Goal: Task Accomplishment & Management: Manage account settings

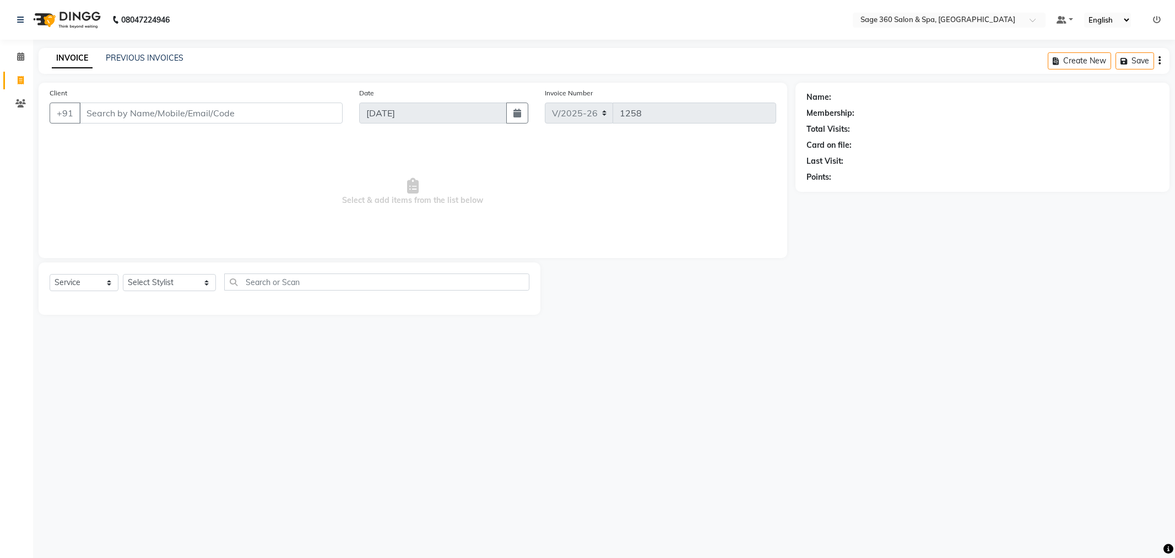
select select "7678"
select select "service"
click at [182, 273] on div "Select Service Product Membership Package Voucher Prepaid Gift Card Select Styl…" at bounding box center [290, 286] width 480 height 26
click at [182, 278] on select "Select Stylist [PERSON_NAME] [PERSON_NAME] [PERSON_NAME] [PERSON_NAME] [PERSON_…" at bounding box center [169, 282] width 93 height 17
select select "90511"
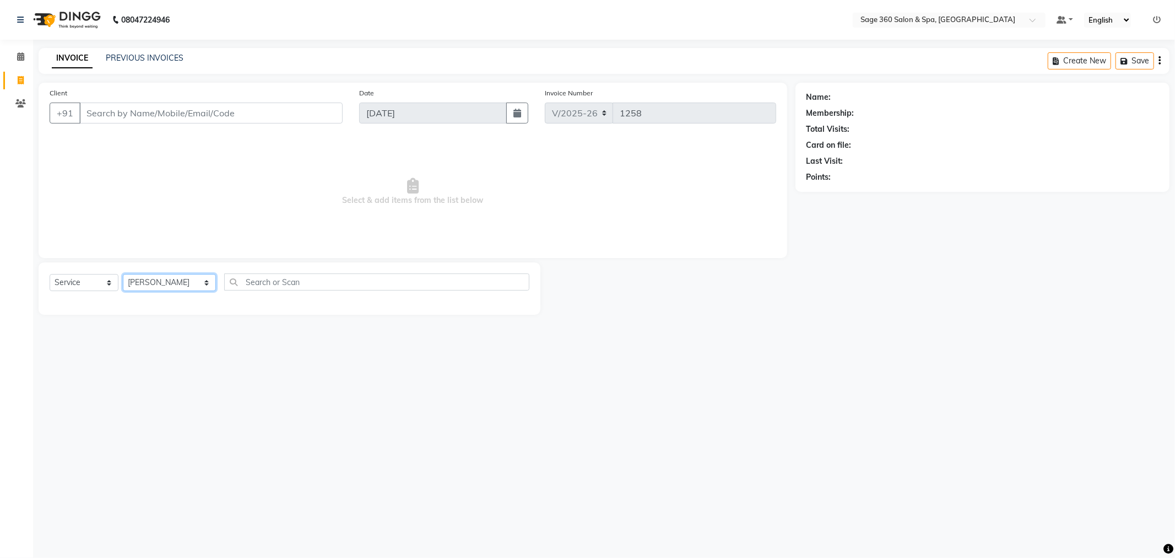
click at [123, 274] on select "Select Stylist [PERSON_NAME] [PERSON_NAME] [PERSON_NAME] [PERSON_NAME] [PERSON_…" at bounding box center [169, 282] width 93 height 17
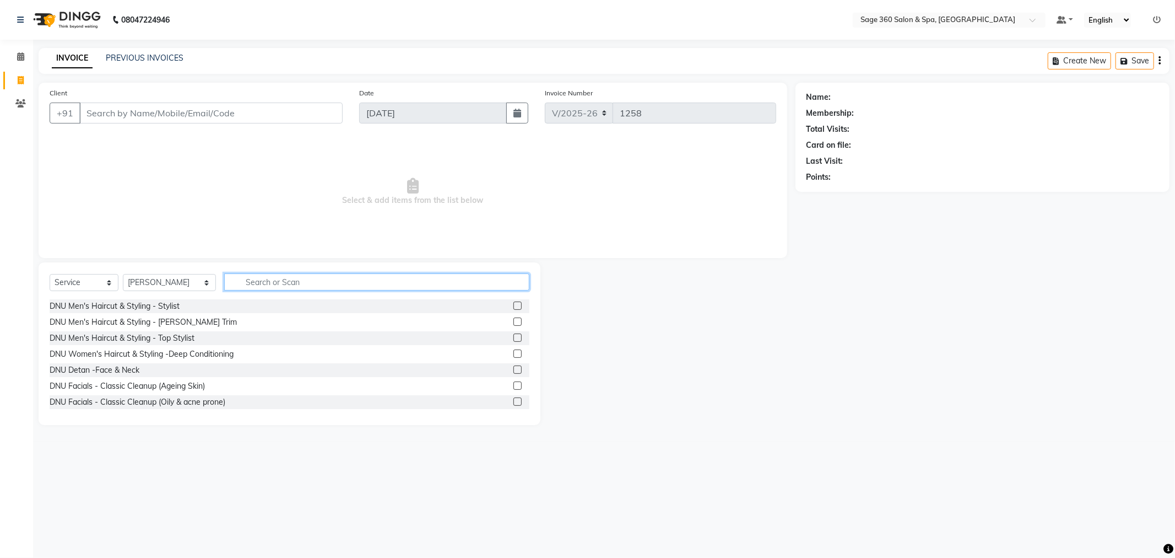
click at [286, 285] on input "text" at bounding box center [376, 281] width 305 height 17
type input "hair"
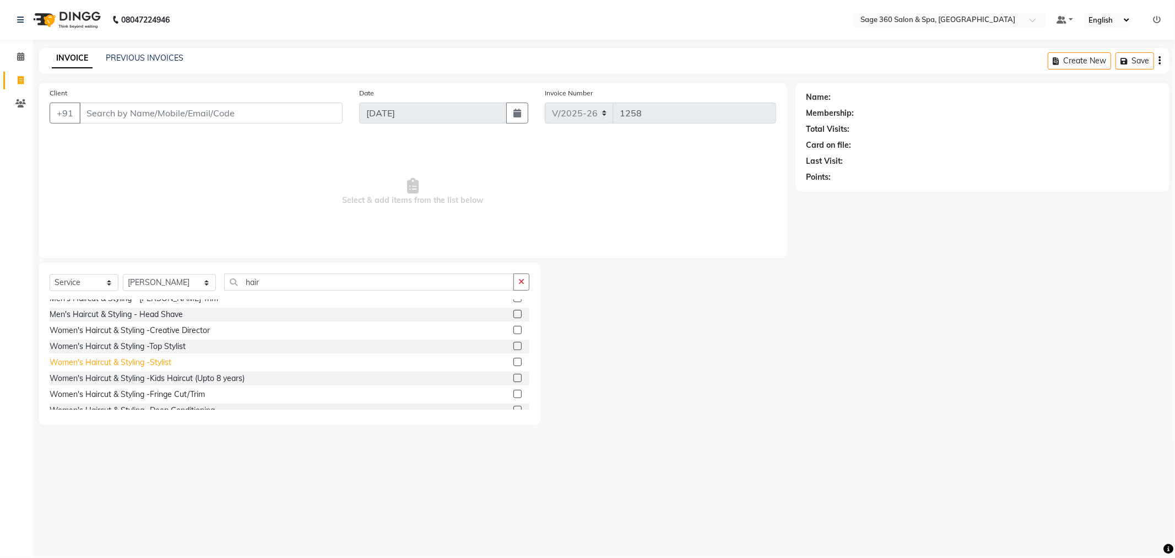
click at [162, 364] on div "Women's Haircut & Styling -Stylist" at bounding box center [111, 362] width 122 height 12
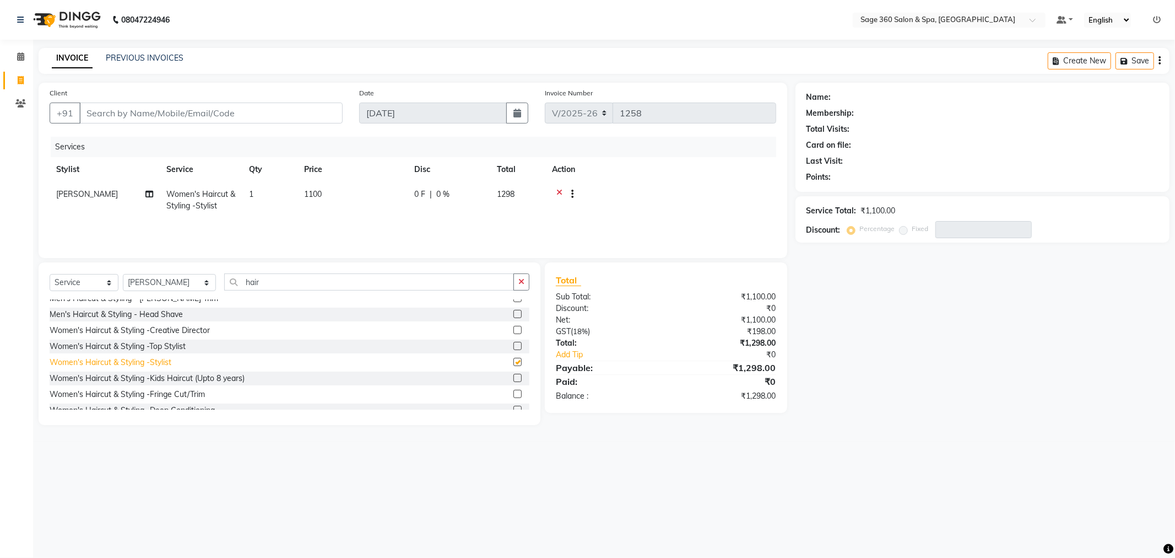
checkbox input "false"
click at [153, 332] on div "Women's Haircut & Styling -Creative Director" at bounding box center [130, 330] width 160 height 12
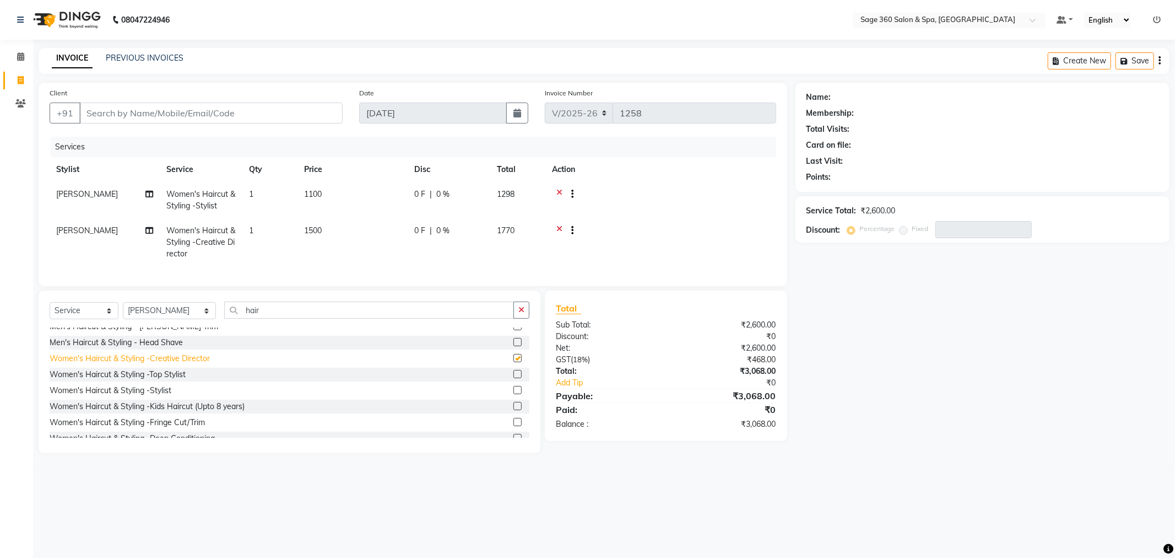
checkbox input "false"
click at [153, 380] on div "Women's Haircut & Styling -Top Stylist" at bounding box center [118, 375] width 136 height 12
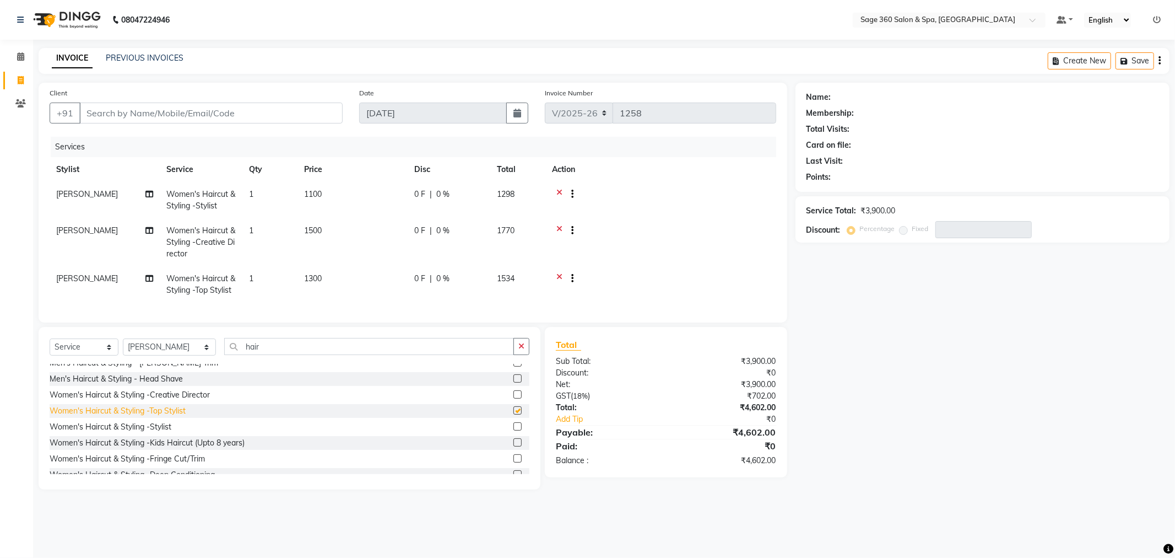
checkbox input "false"
click at [560, 226] on icon at bounding box center [559, 232] width 6 height 14
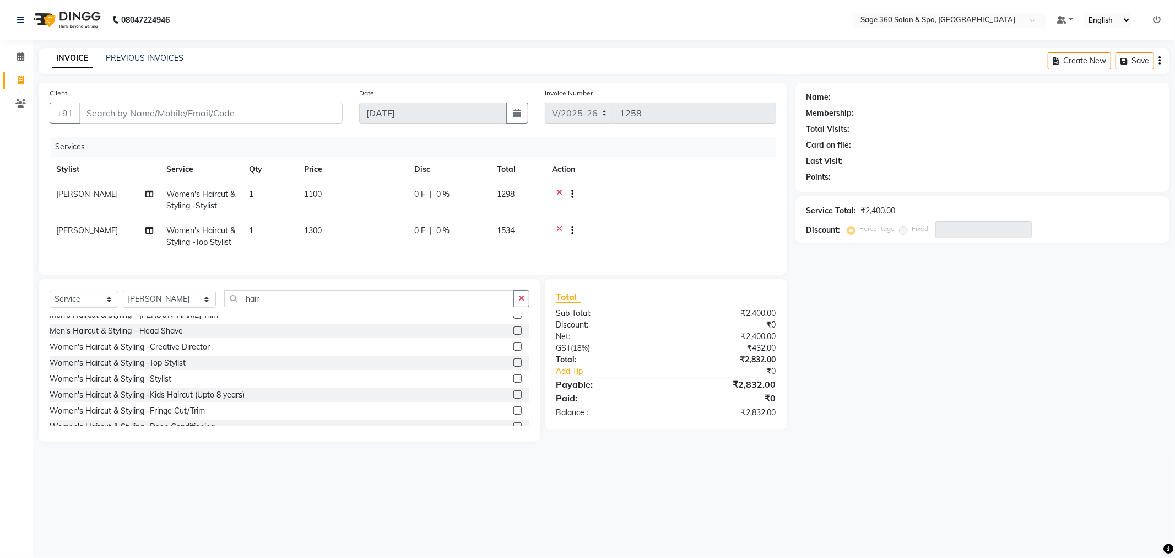
click at [559, 193] on icon at bounding box center [559, 195] width 6 height 14
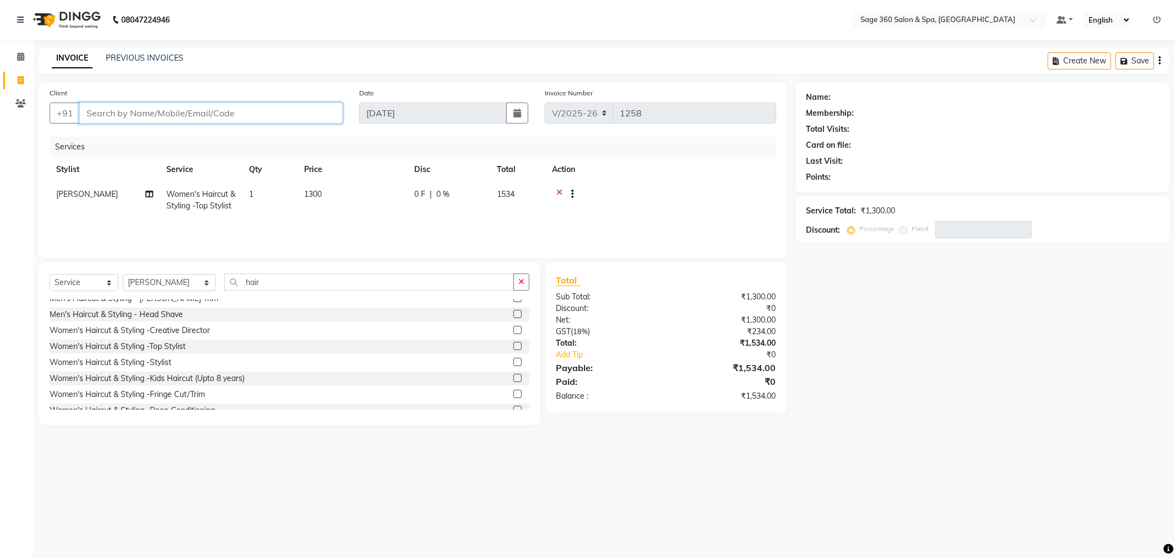
click at [271, 109] on input "Client" at bounding box center [210, 112] width 263 height 21
click at [137, 331] on div "Women's Haircut & Styling -Creative Director" at bounding box center [130, 330] width 160 height 12
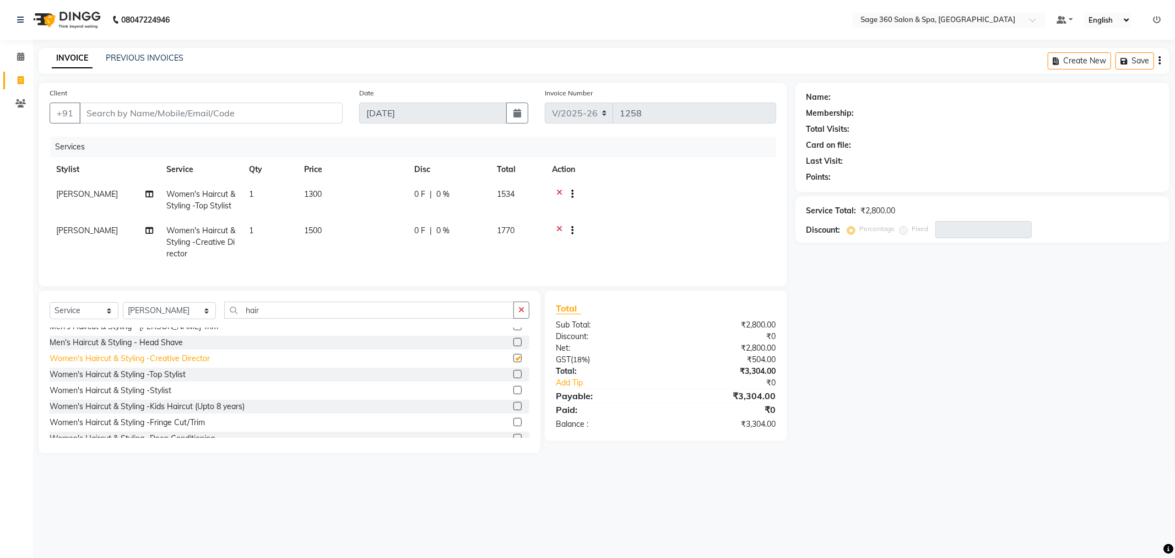
checkbox input "false"
click at [561, 191] on icon at bounding box center [559, 195] width 6 height 14
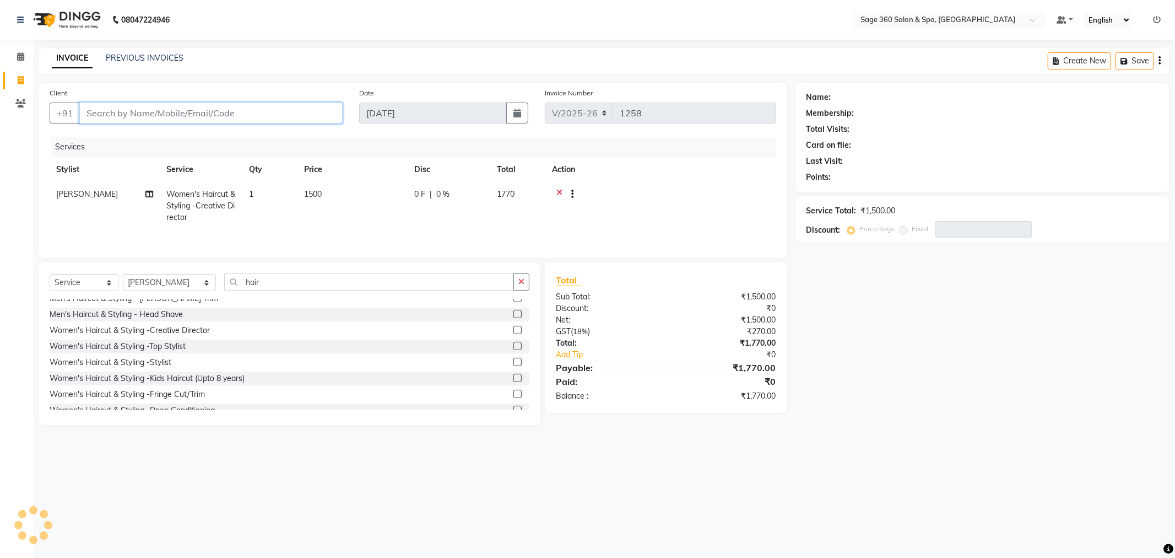
click at [200, 109] on input "Client" at bounding box center [210, 112] width 263 height 21
type input "9"
type input "0"
type input "9539532860"
click at [316, 111] on span "Add Client" at bounding box center [315, 112] width 44 height 11
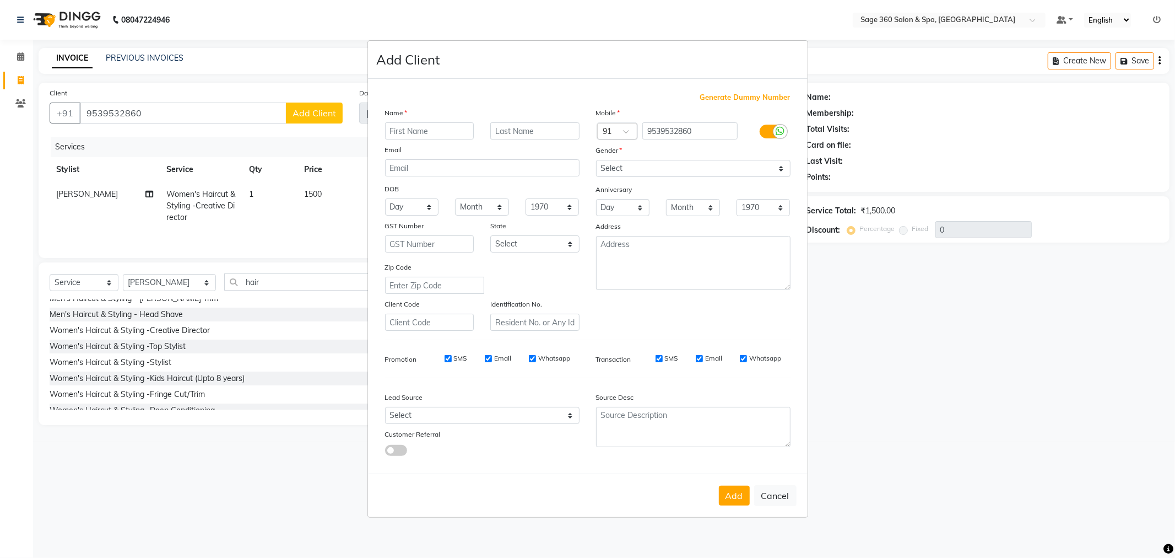
click at [456, 129] on input "text" at bounding box center [429, 130] width 89 height 17
type input "[PERSON_NAME]"
click at [755, 175] on select "Select [DEMOGRAPHIC_DATA] [DEMOGRAPHIC_DATA] Other Prefer Not To Say" at bounding box center [693, 168] width 194 height 17
select select "[DEMOGRAPHIC_DATA]"
click at [596, 160] on select "Select [DEMOGRAPHIC_DATA] [DEMOGRAPHIC_DATA] Other Prefer Not To Say" at bounding box center [693, 168] width 194 height 17
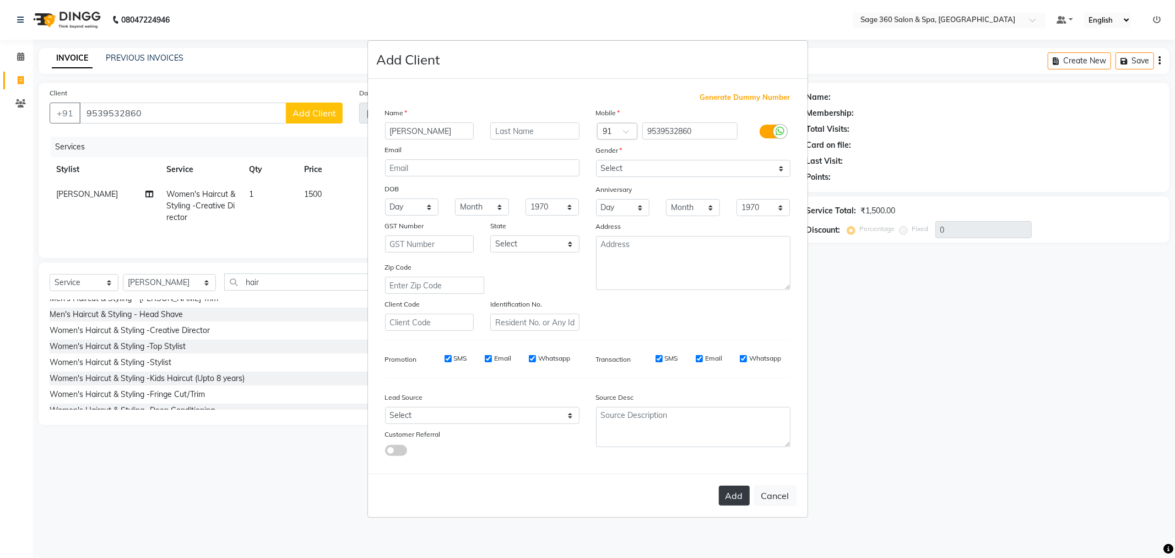
click at [738, 495] on button "Add" at bounding box center [734, 495] width 31 height 20
type input "95******60"
select select
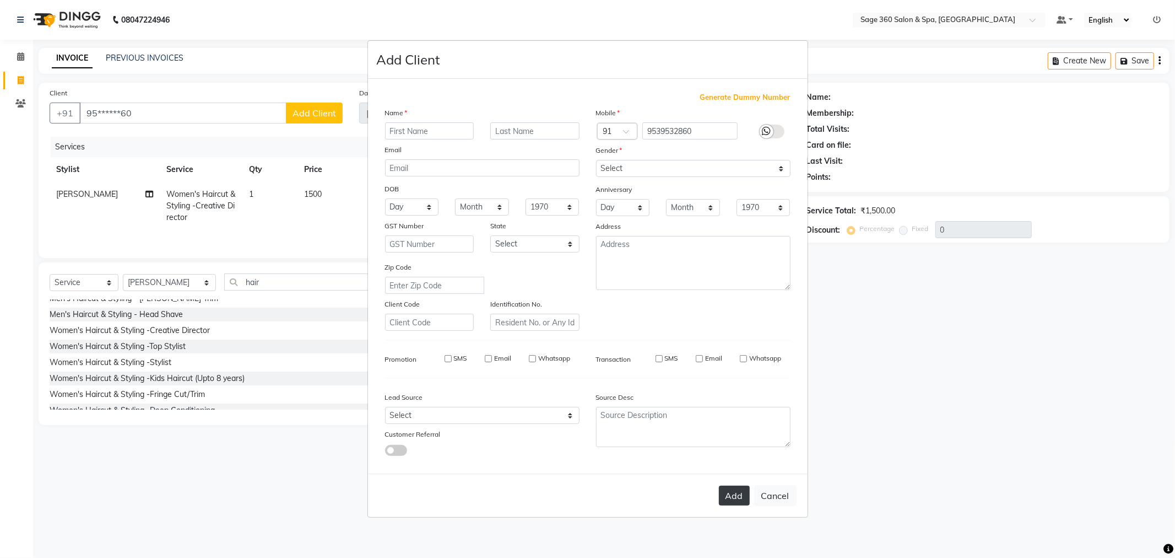
select select
checkbox input "false"
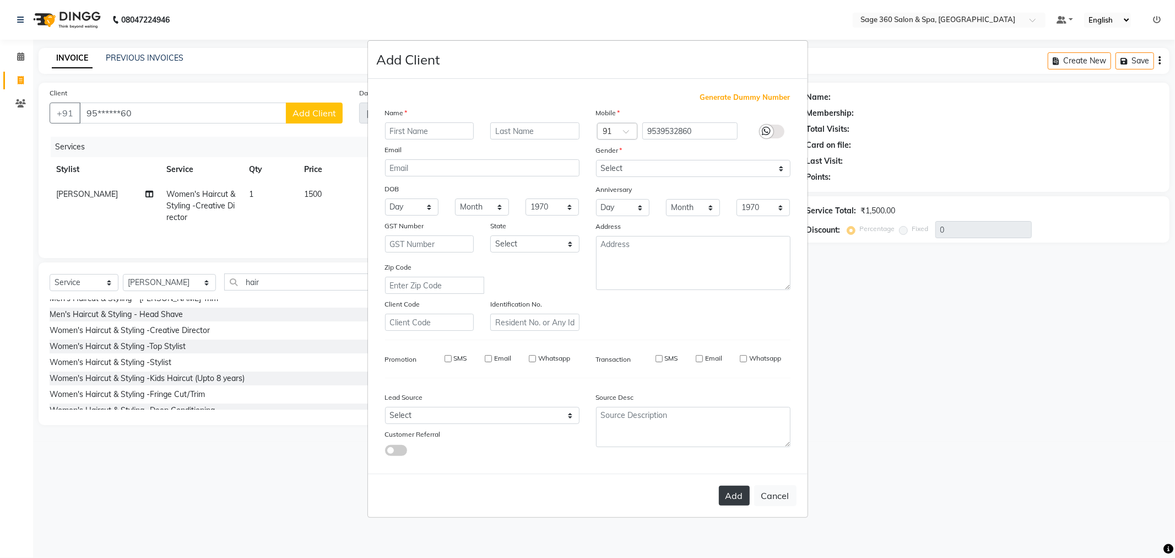
checkbox input "false"
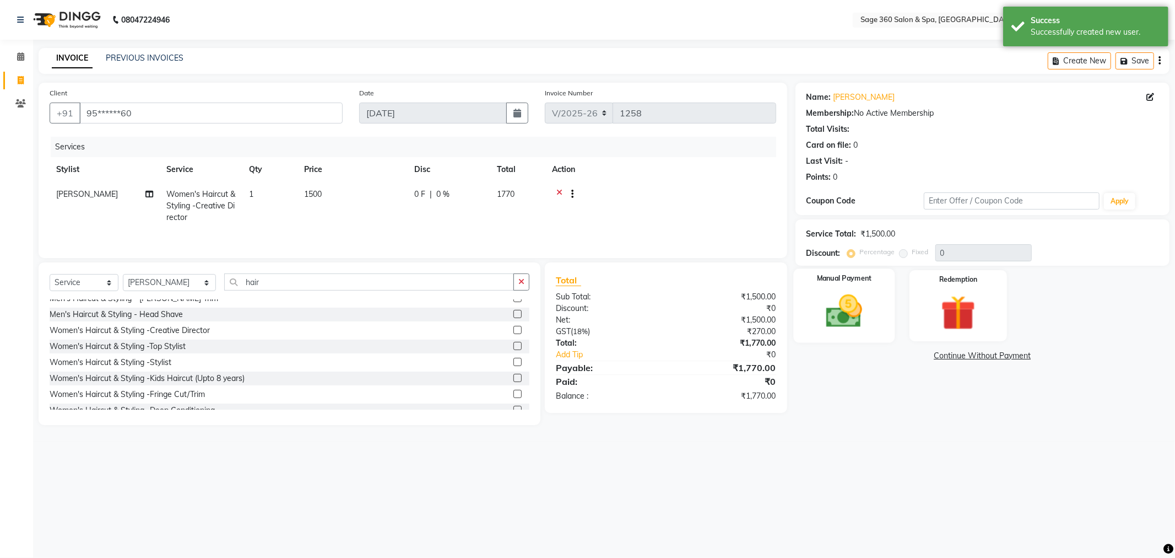
click at [825, 301] on img at bounding box center [844, 311] width 59 height 42
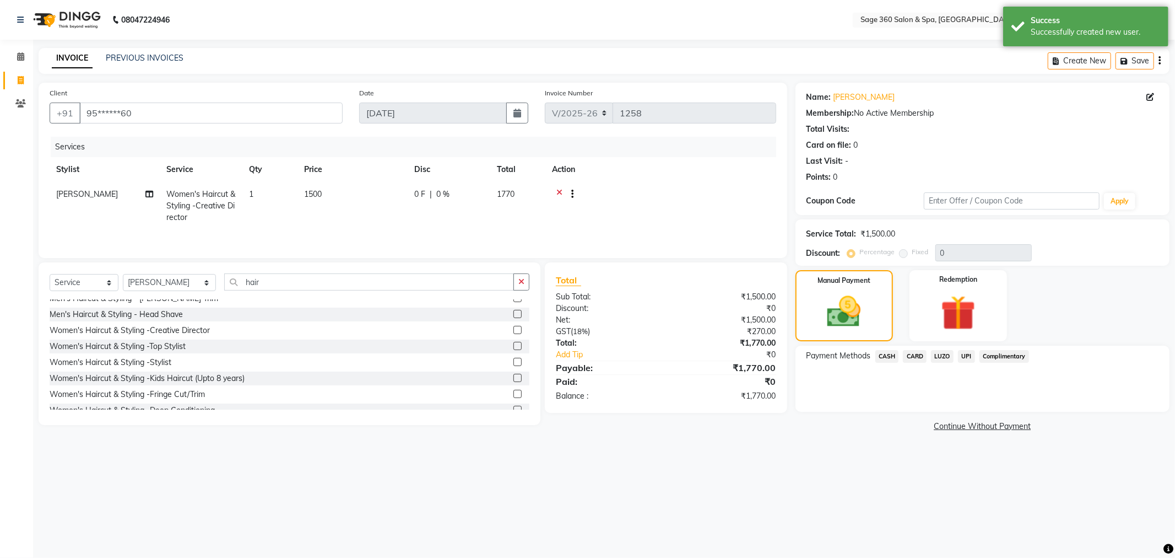
click at [970, 354] on span "UPI" at bounding box center [966, 356] width 17 height 13
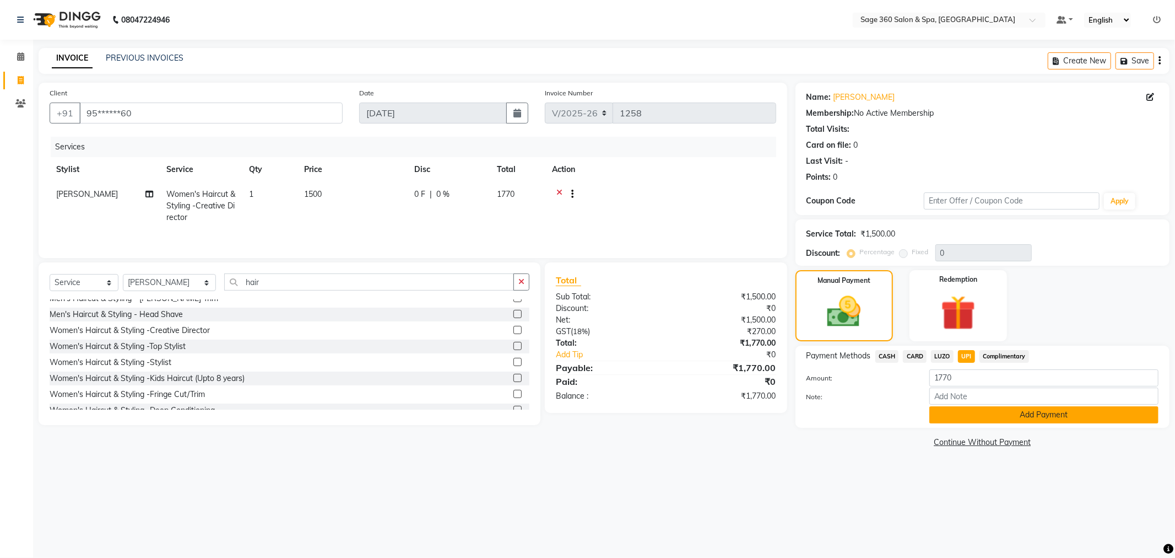
click at [961, 411] on button "Add Payment" at bounding box center [1043, 414] width 229 height 17
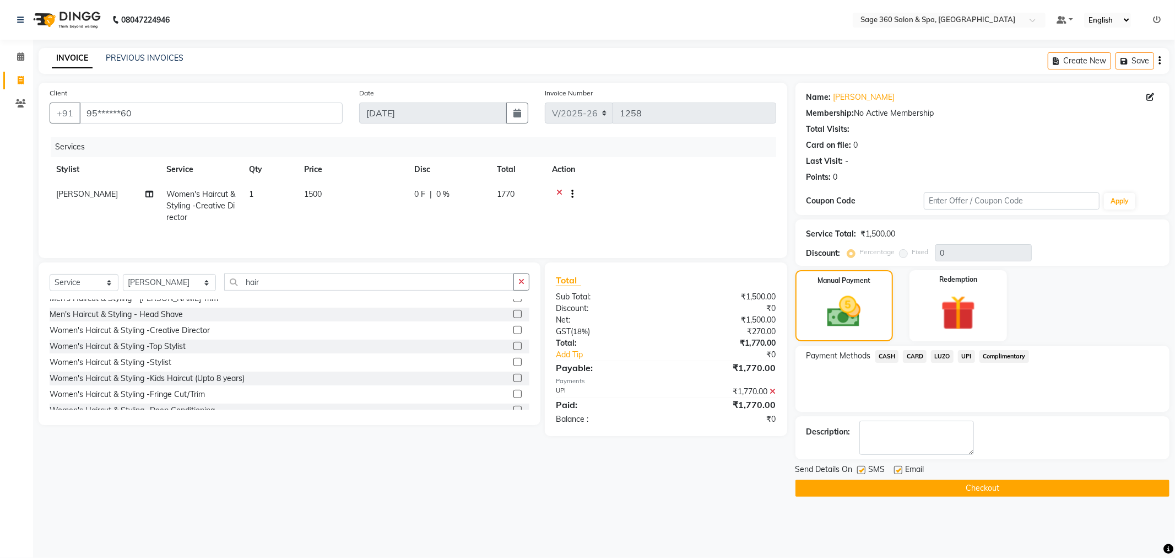
click at [896, 468] on label at bounding box center [898, 470] width 8 height 8
click at [896, 468] on input "checkbox" at bounding box center [897, 470] width 7 height 7
checkbox input "false"
click at [924, 489] on button "Checkout" at bounding box center [982, 487] width 374 height 17
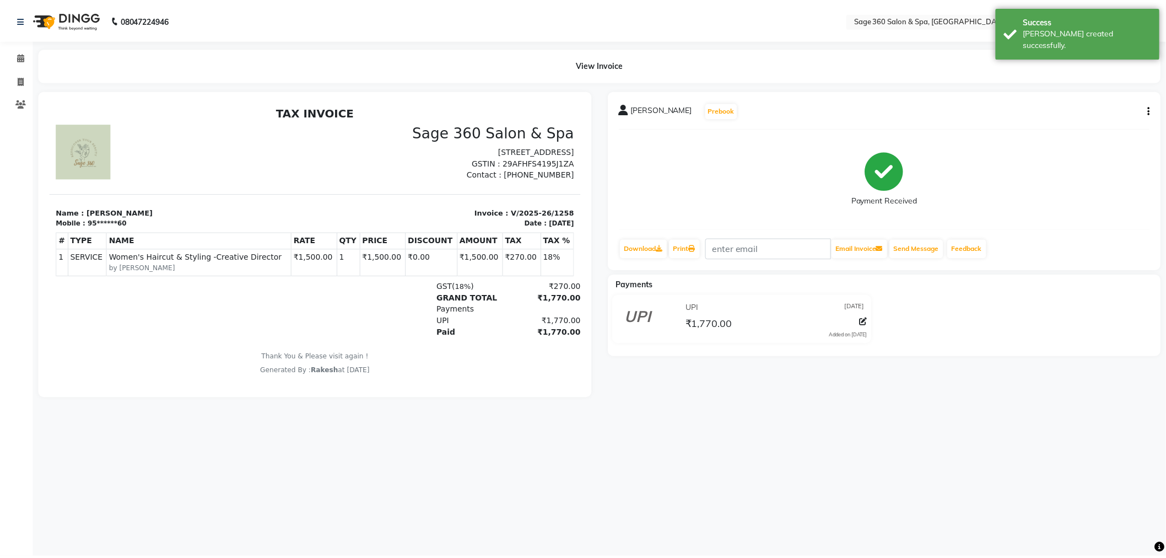
scroll to position [8, 0]
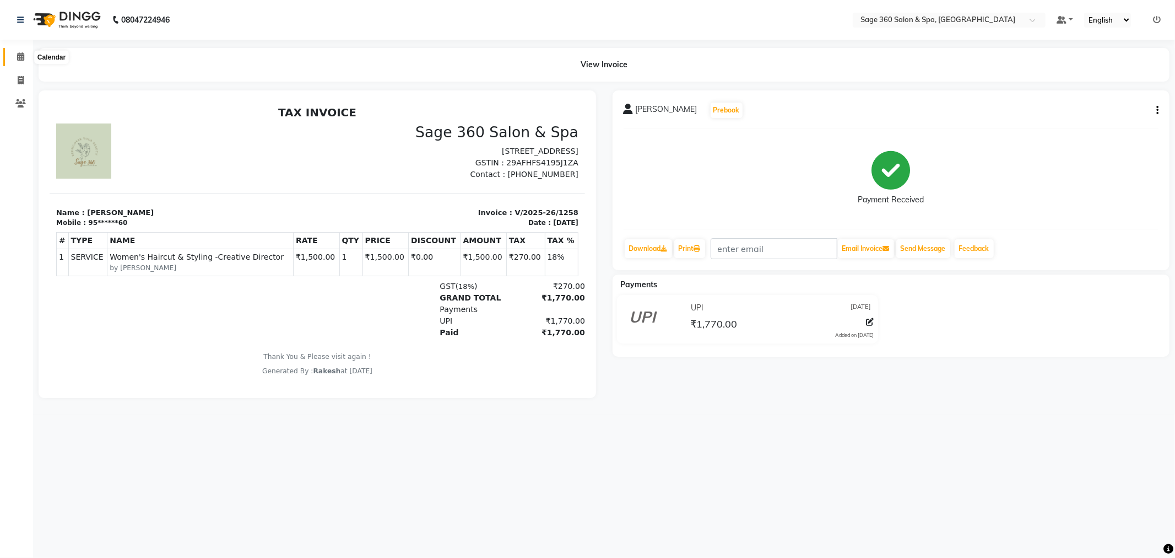
click at [18, 54] on icon at bounding box center [20, 56] width 7 height 8
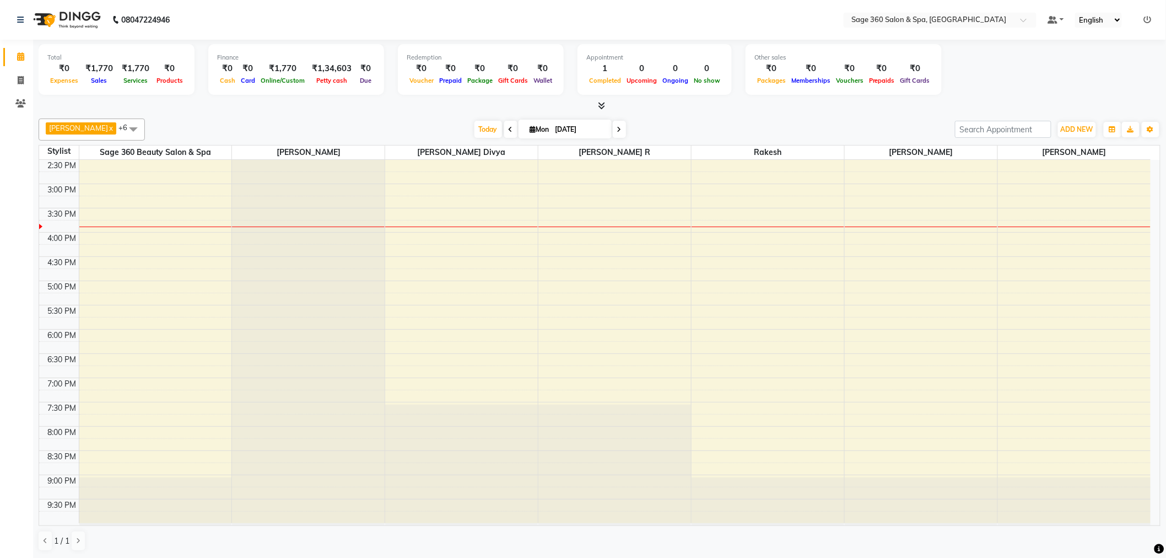
scroll to position [1, 0]
click at [122, 124] on span at bounding box center [133, 128] width 22 height 21
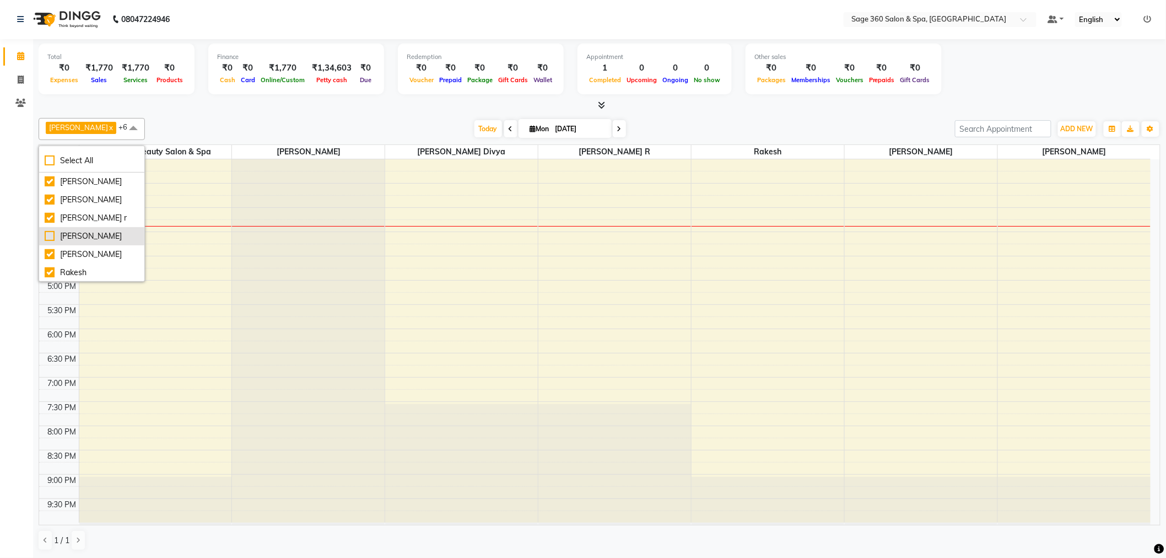
click at [44, 231] on li "[PERSON_NAME]" at bounding box center [91, 236] width 105 height 18
checkbox input "true"
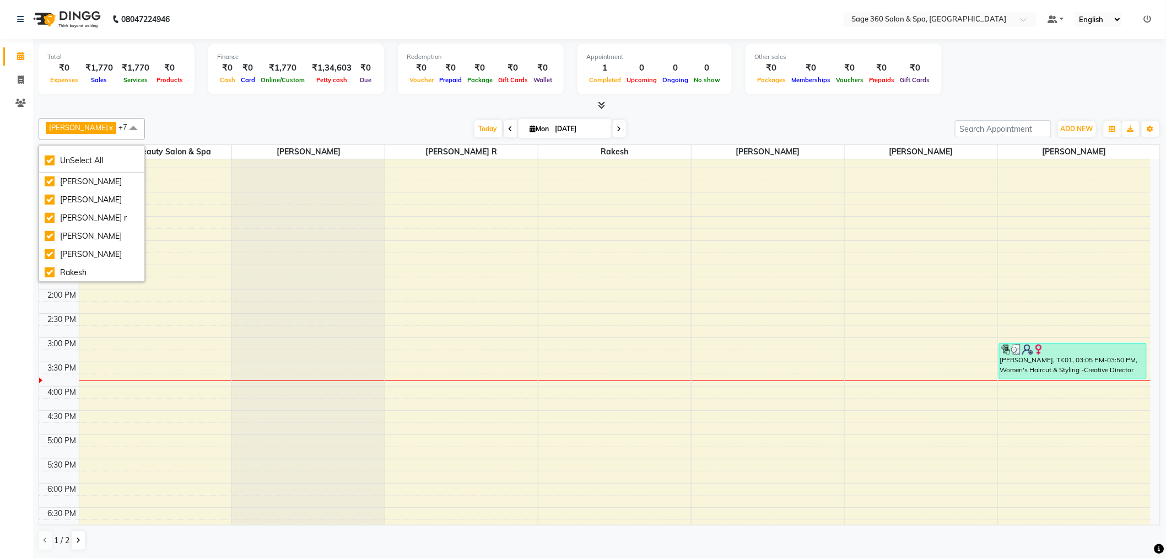
scroll to position [83, 0]
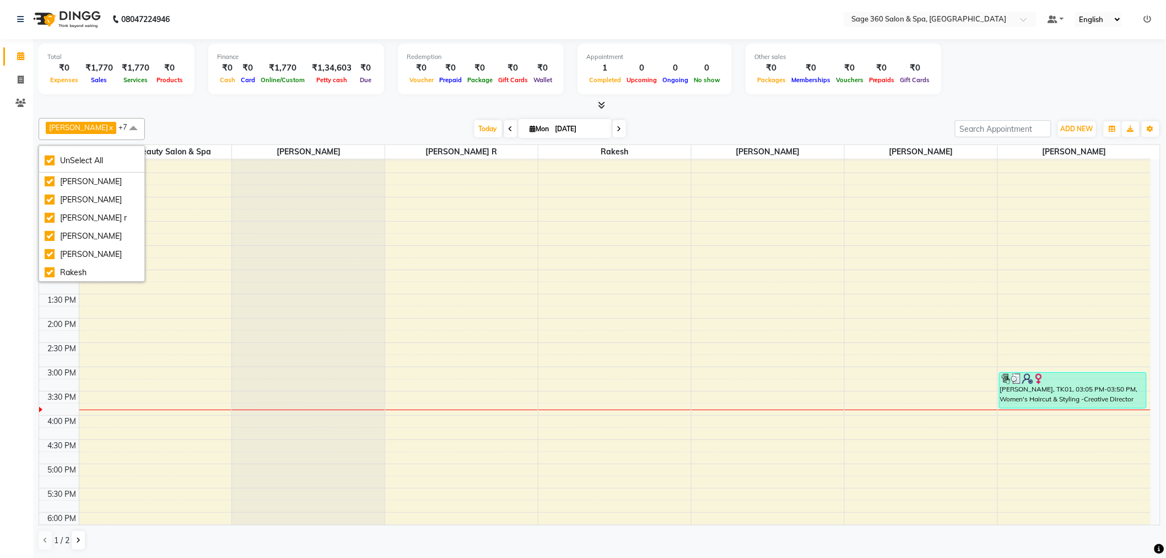
click at [190, 107] on div at bounding box center [600, 106] width 1122 height 12
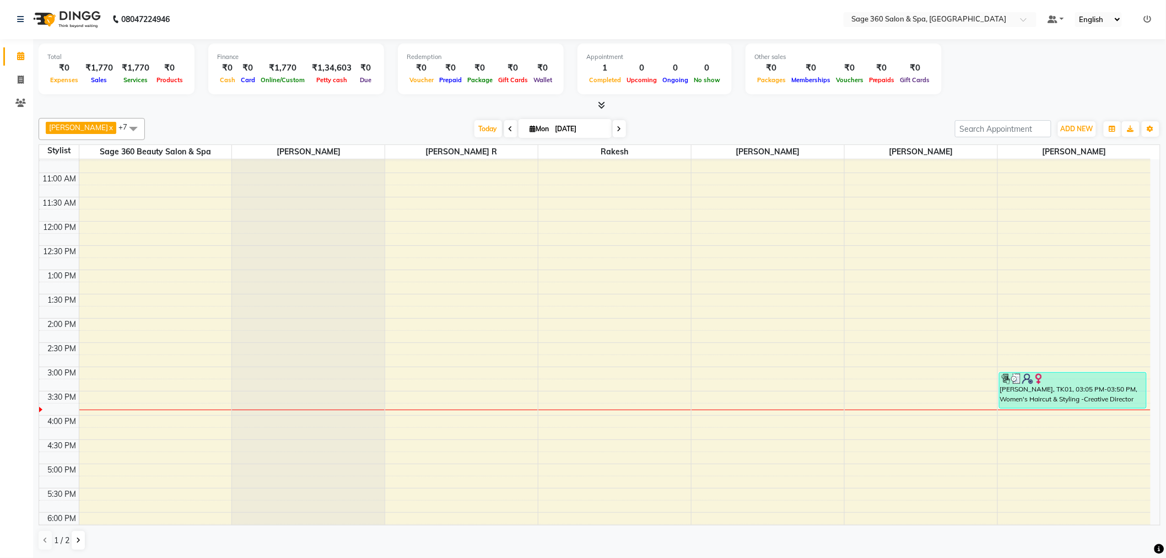
click at [122, 123] on span at bounding box center [133, 128] width 22 height 21
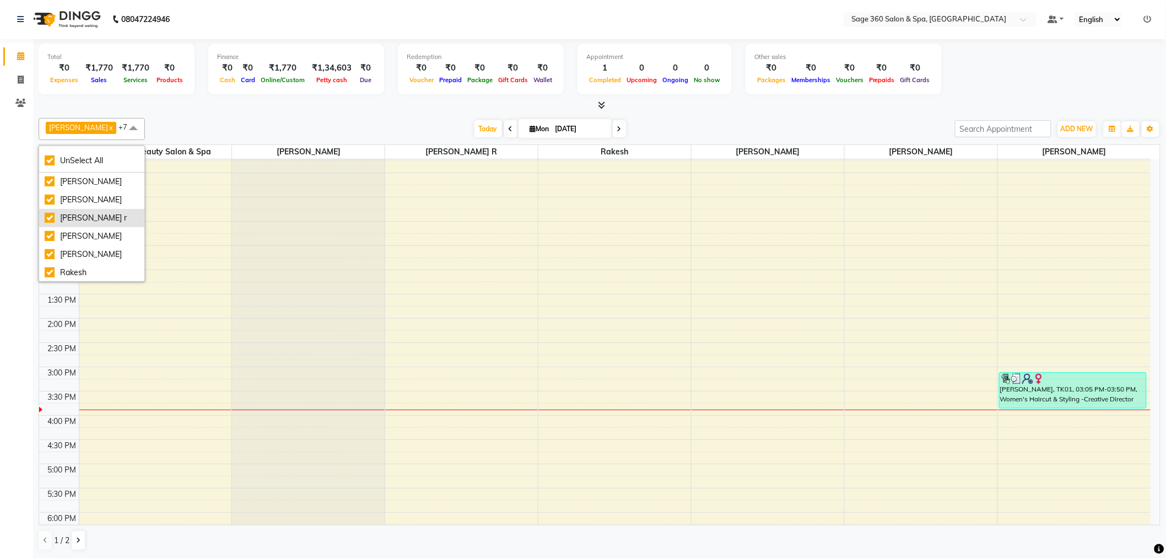
click at [48, 217] on div "[PERSON_NAME] r" at bounding box center [92, 218] width 94 height 12
checkbox input "false"
click at [213, 123] on div "Today Mon 01-09-2025" at bounding box center [549, 129] width 799 height 17
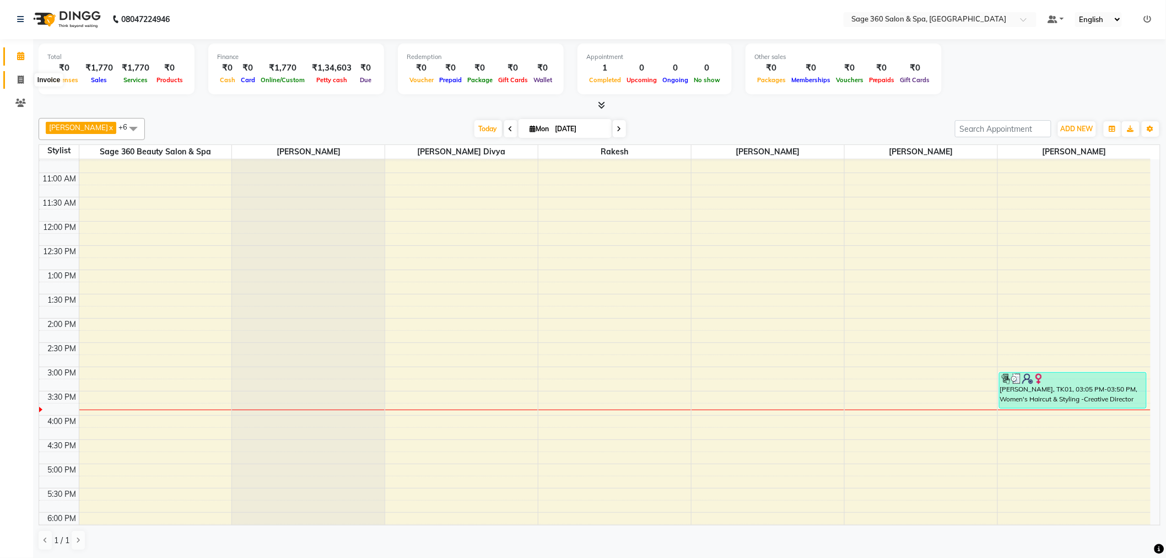
click at [24, 78] on span at bounding box center [20, 80] width 19 height 13
select select "service"
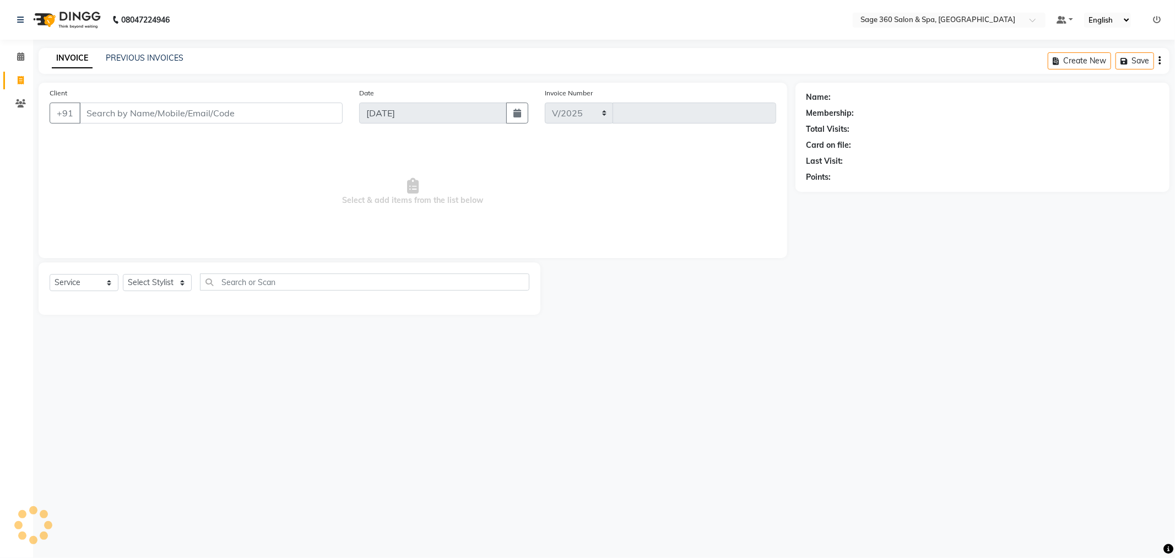
select select "7678"
type input "1259"
click at [19, 103] on icon at bounding box center [20, 103] width 10 height 8
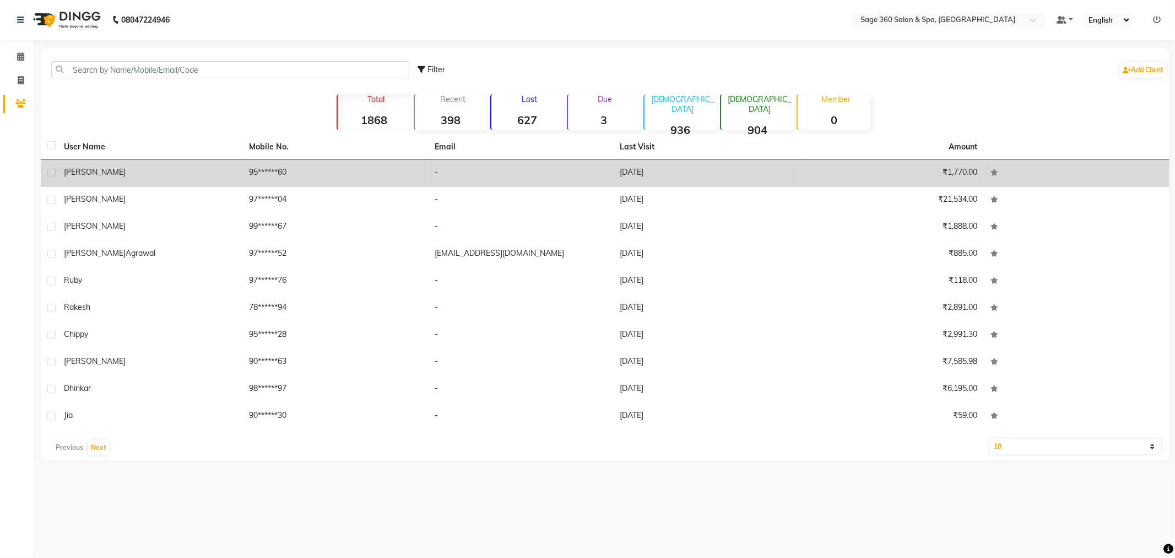
click at [170, 164] on td "[PERSON_NAME]" at bounding box center [150, 173] width 186 height 27
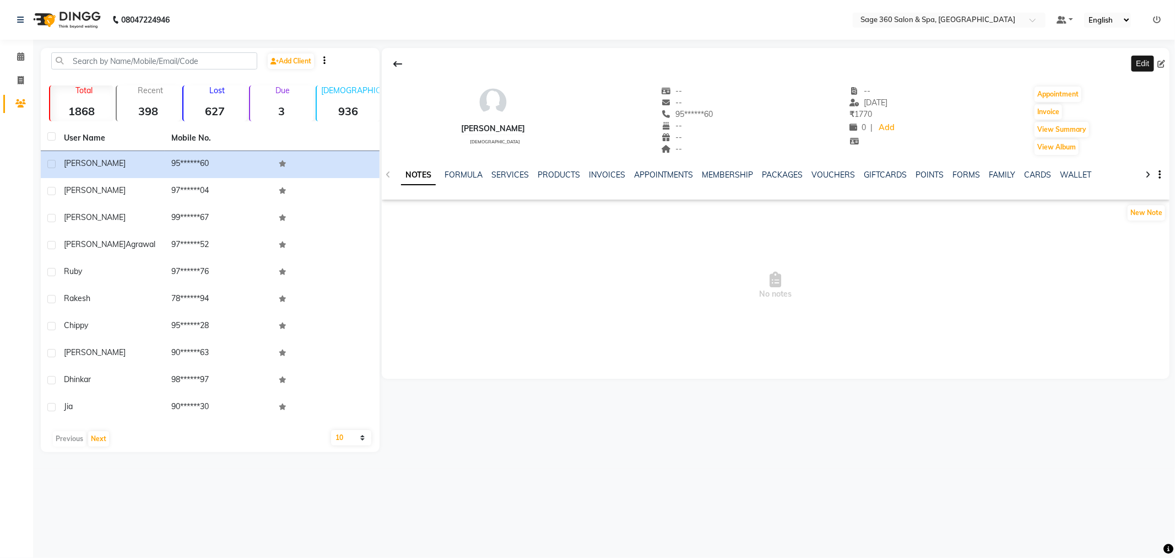
click at [1166, 63] on span at bounding box center [1163, 64] width 12 height 12
click at [1161, 62] on icon at bounding box center [1161, 64] width 8 height 8
select select "[DEMOGRAPHIC_DATA]"
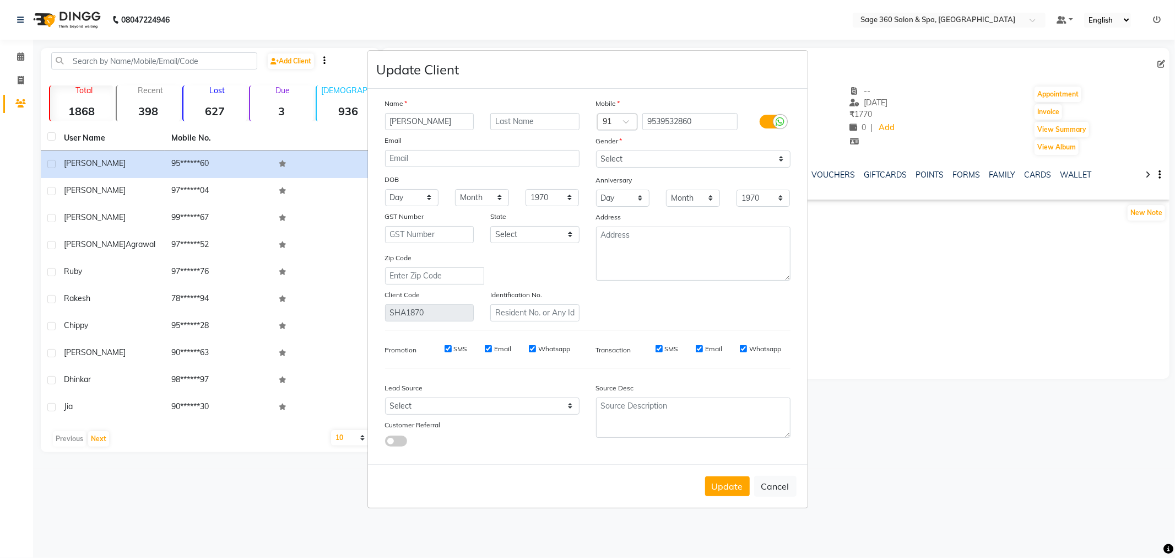
click at [445, 120] on input "[PERSON_NAME]" at bounding box center [429, 121] width 89 height 17
type input "[PERSON_NAME]"
click at [722, 485] on button "Update" at bounding box center [727, 486] width 45 height 20
select select
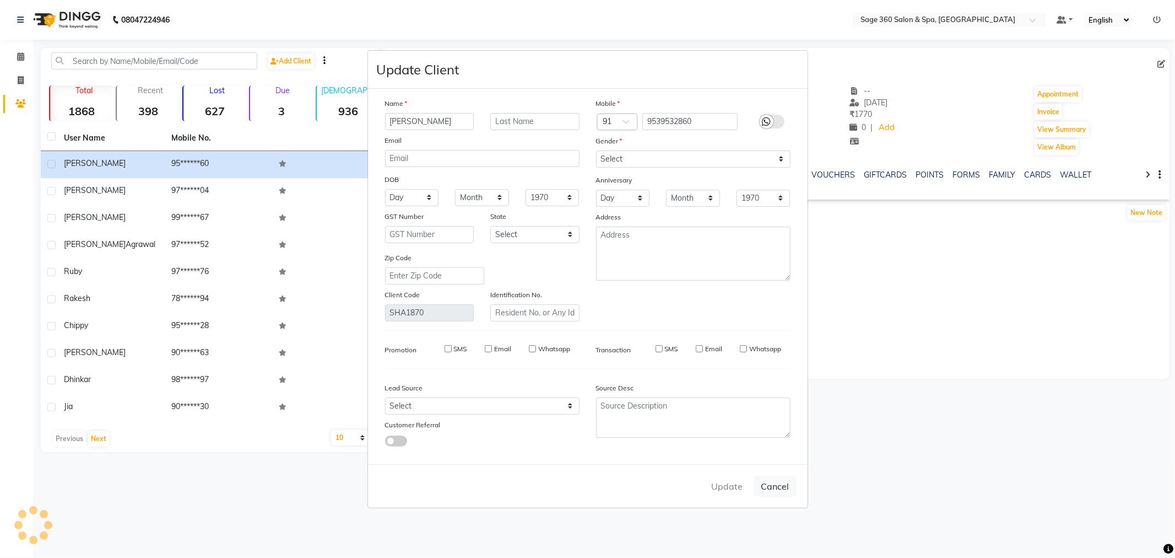
select select
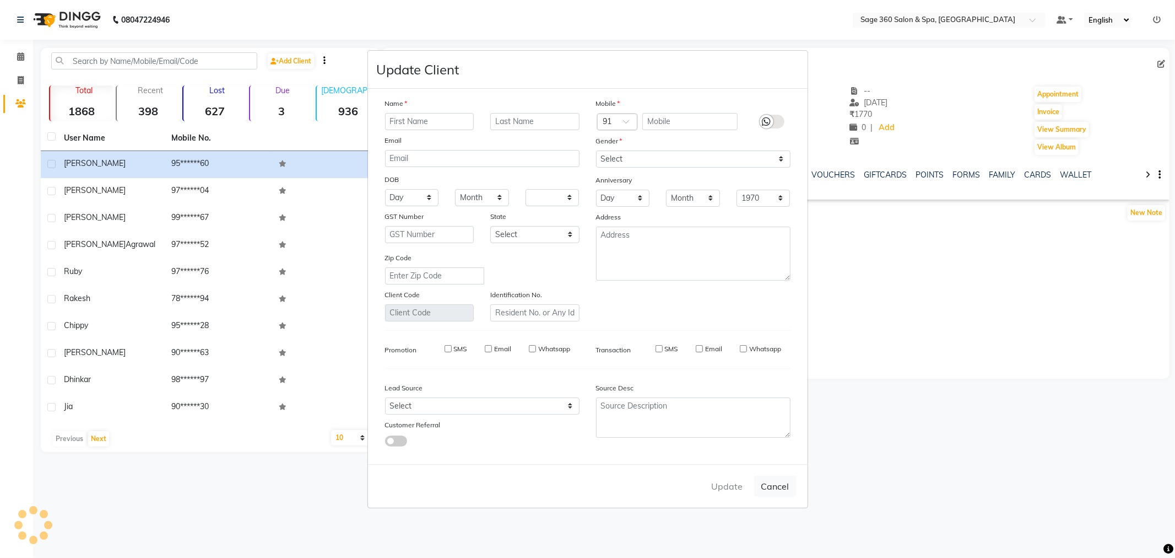
checkbox input "false"
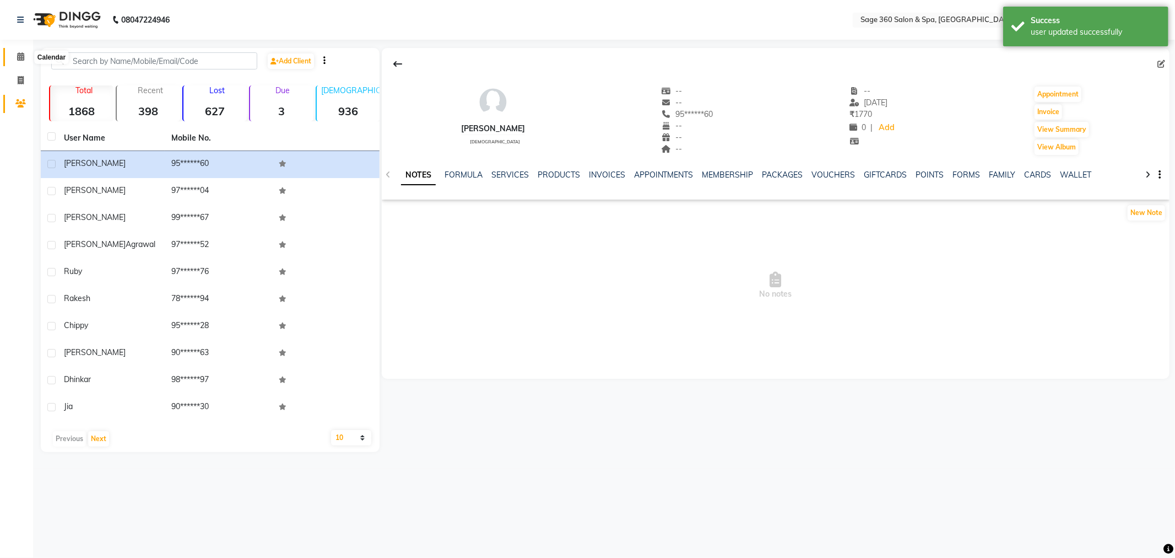
click at [20, 55] on icon at bounding box center [20, 56] width 7 height 8
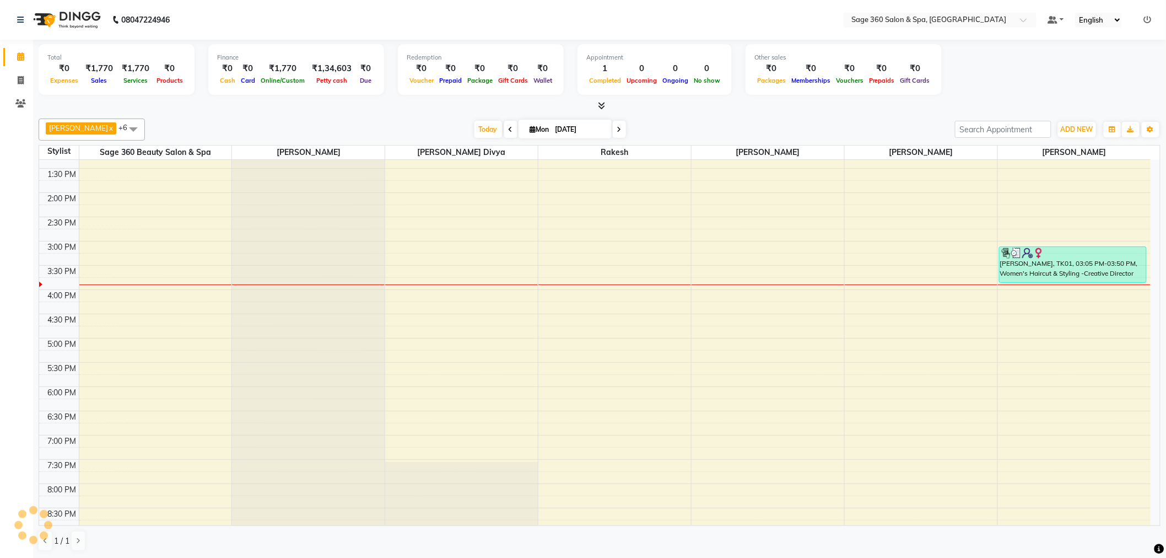
scroll to position [245, 0]
